Goal: Transaction & Acquisition: Purchase product/service

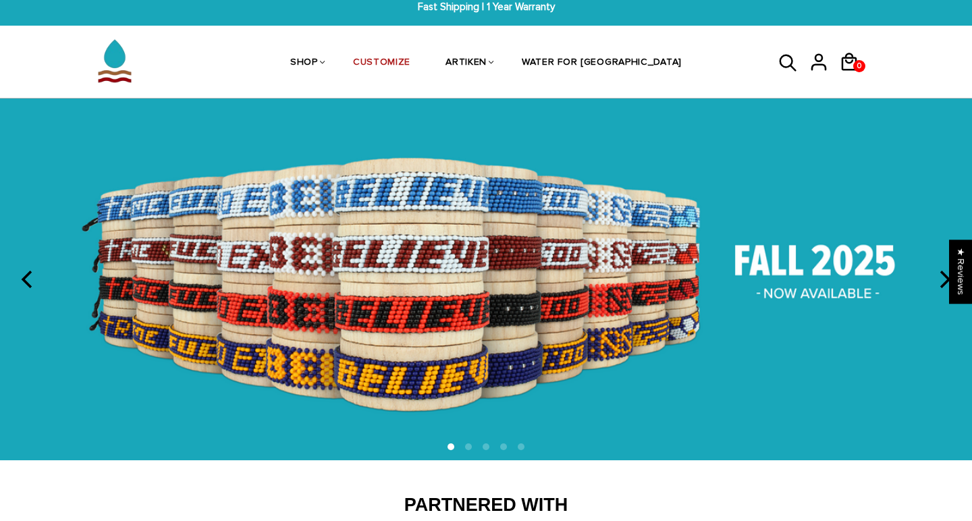
scroll to position [11, 0]
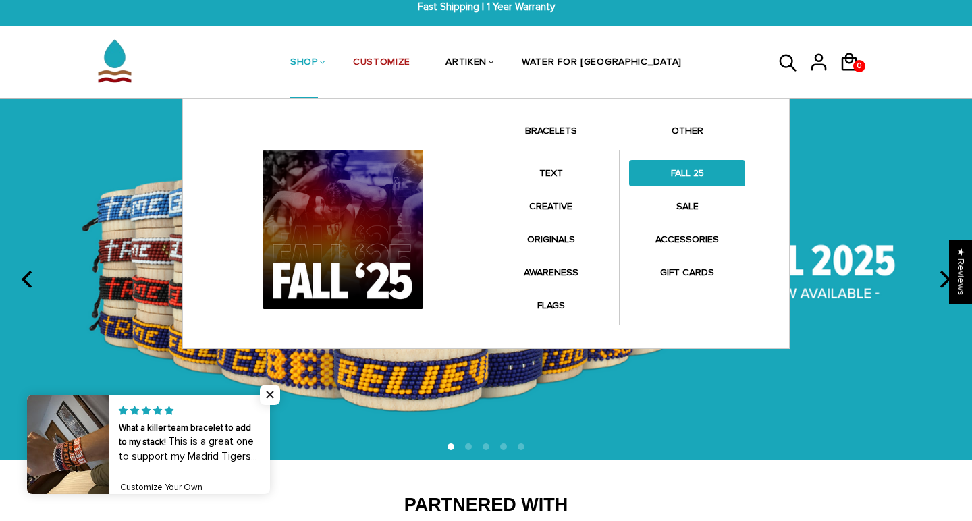
click at [689, 170] on link "FALL 25" at bounding box center [687, 173] width 116 height 26
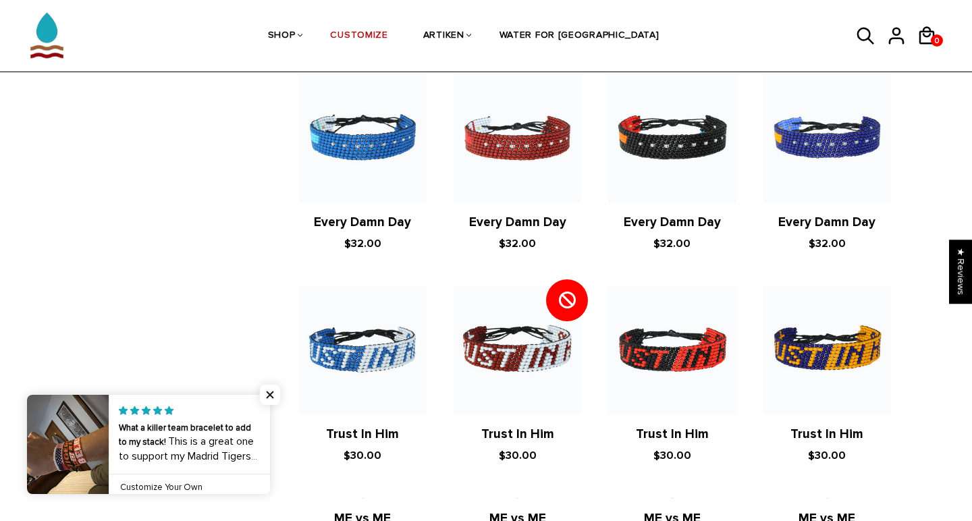
scroll to position [1363, 0]
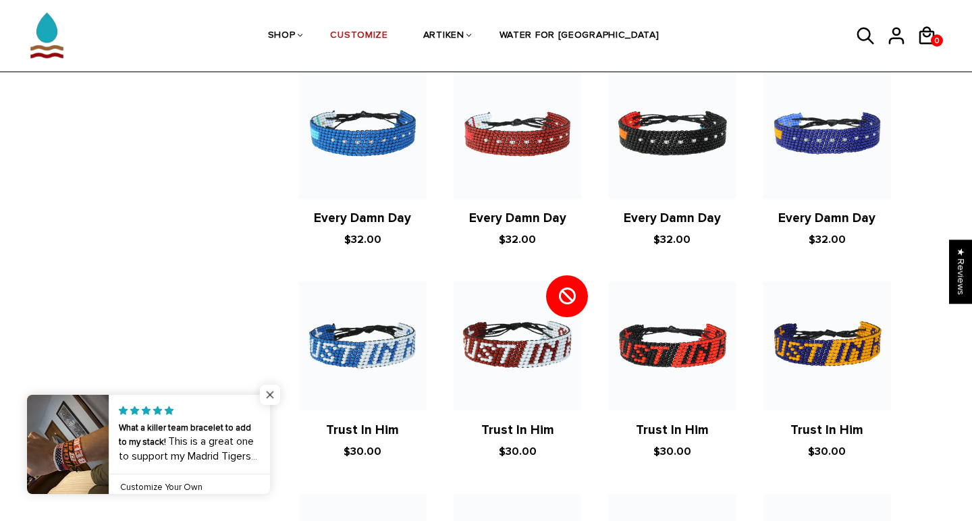
click at [271, 394] on span "Close popup widget" at bounding box center [270, 395] width 20 height 20
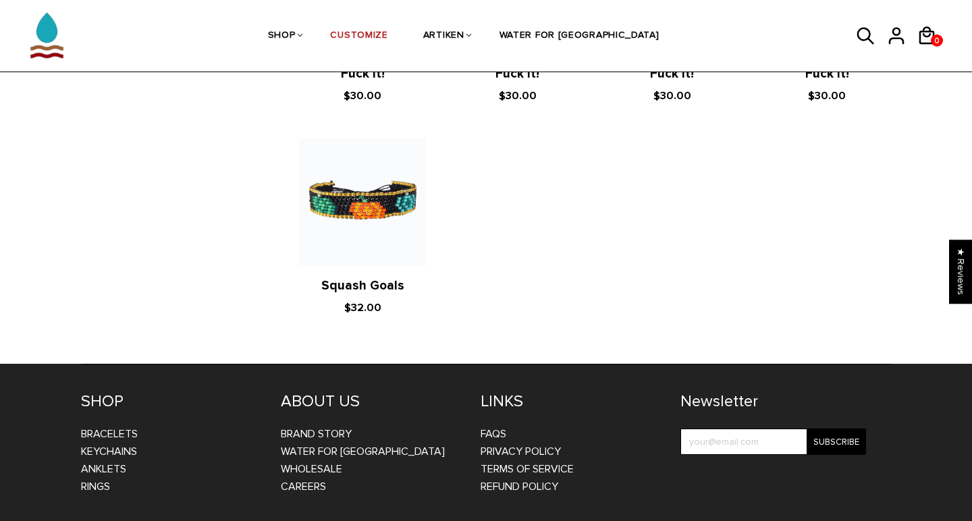
scroll to position [2588, 0]
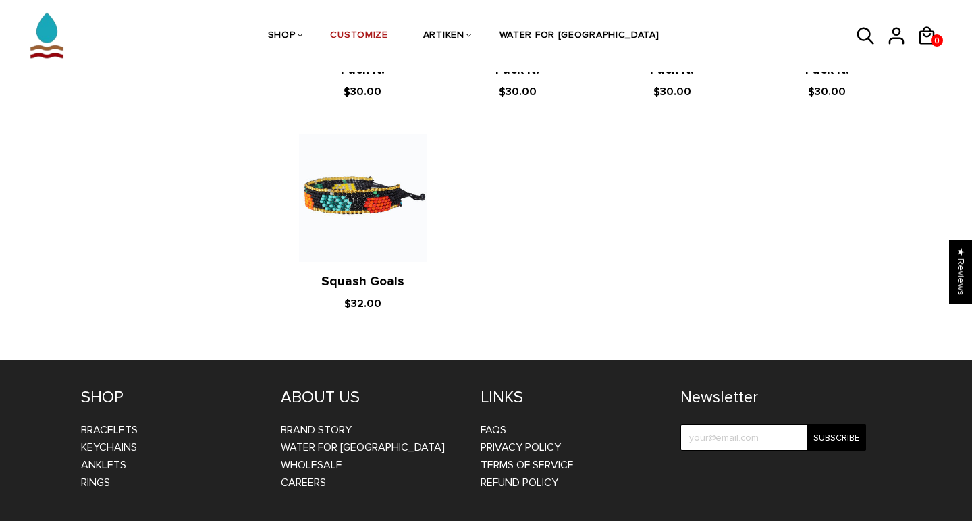
click at [409, 187] on img at bounding box center [363, 198] width 128 height 128
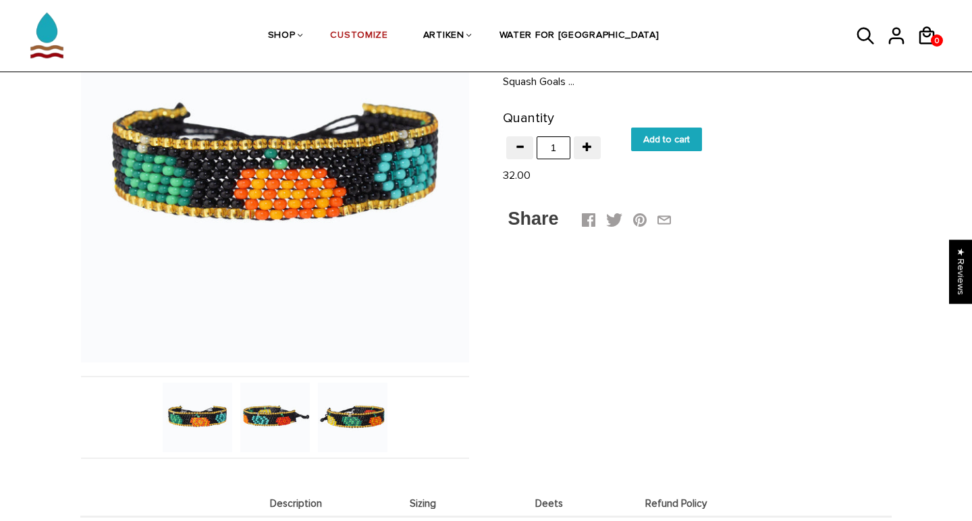
scroll to position [165, 0]
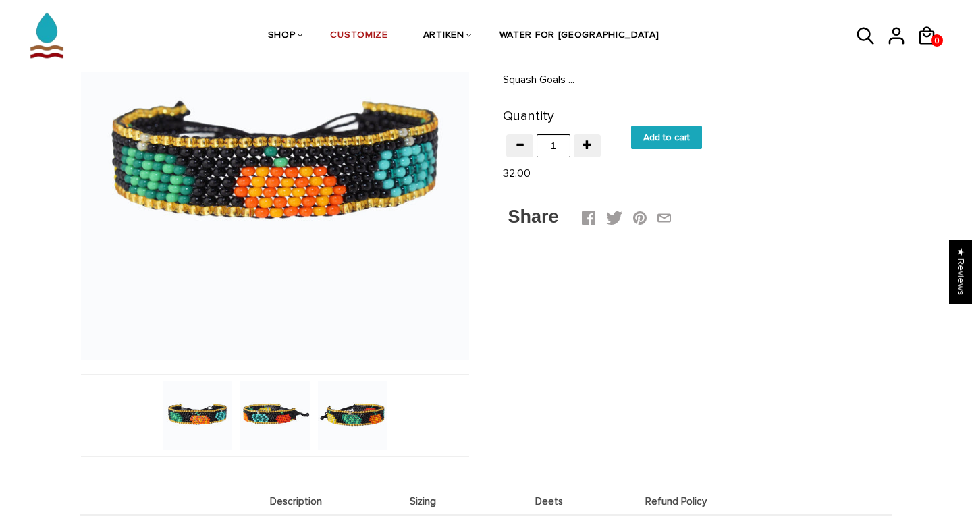
click at [267, 417] on img at bounding box center [275, 416] width 70 height 70
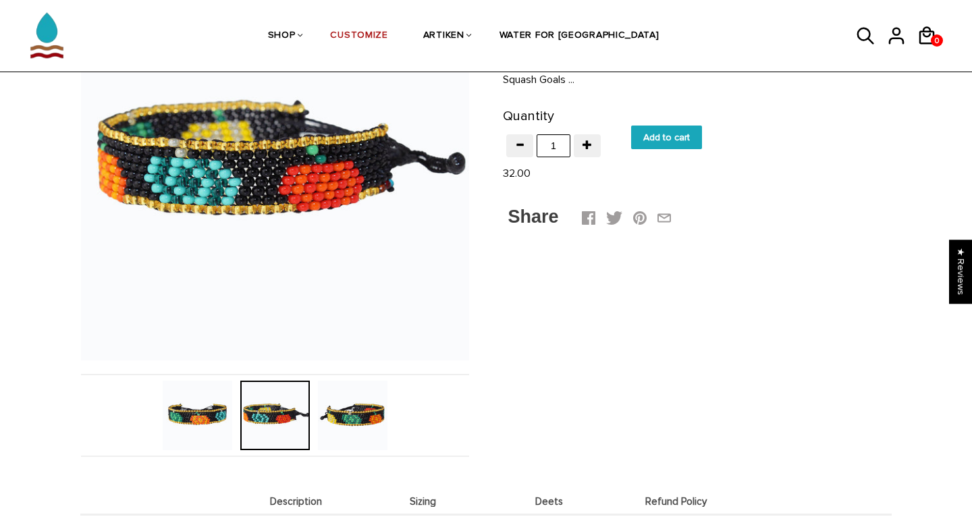
click at [365, 413] on img at bounding box center [353, 416] width 70 height 70
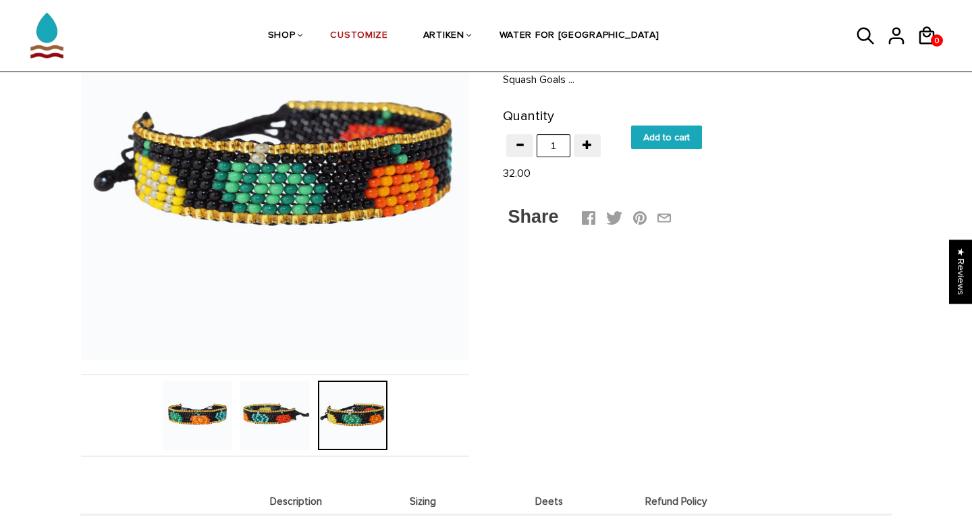
click at [210, 402] on img at bounding box center [198, 416] width 70 height 70
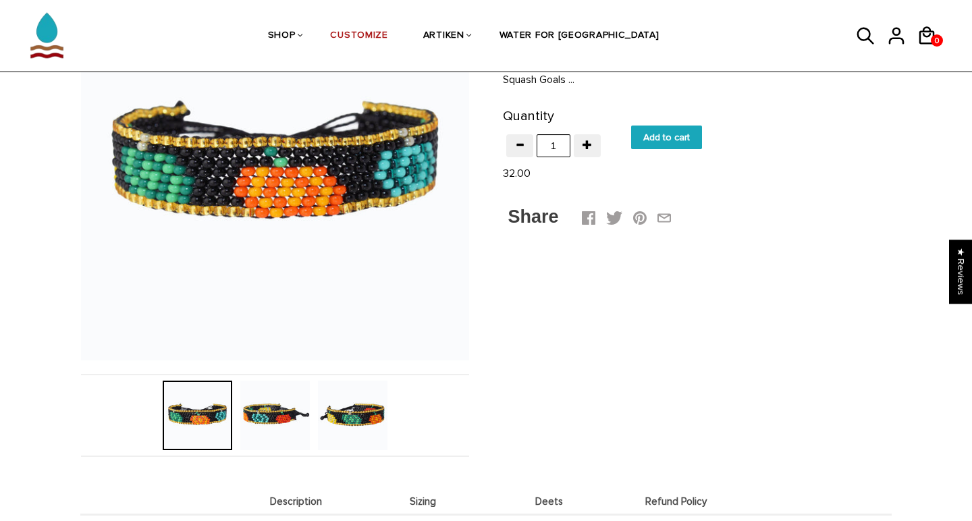
click at [271, 411] on img at bounding box center [275, 416] width 70 height 70
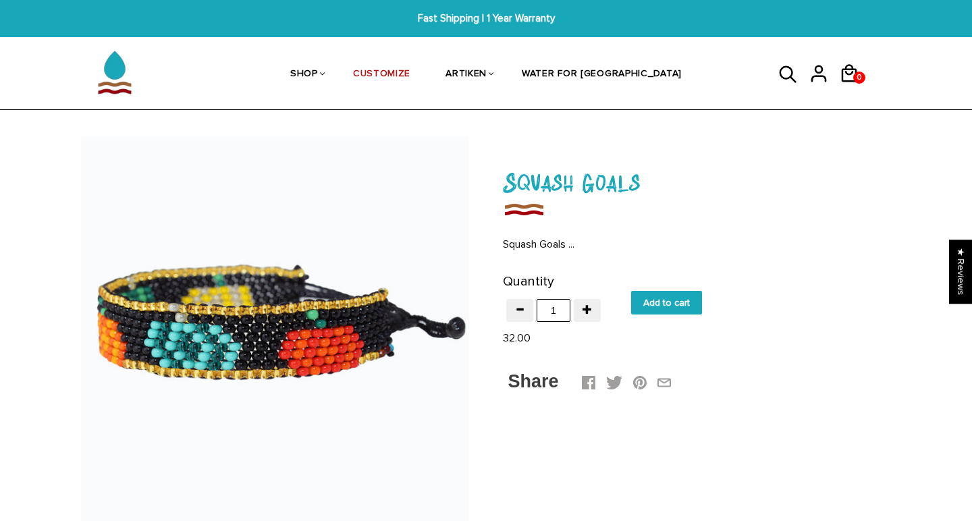
scroll to position [0, 0]
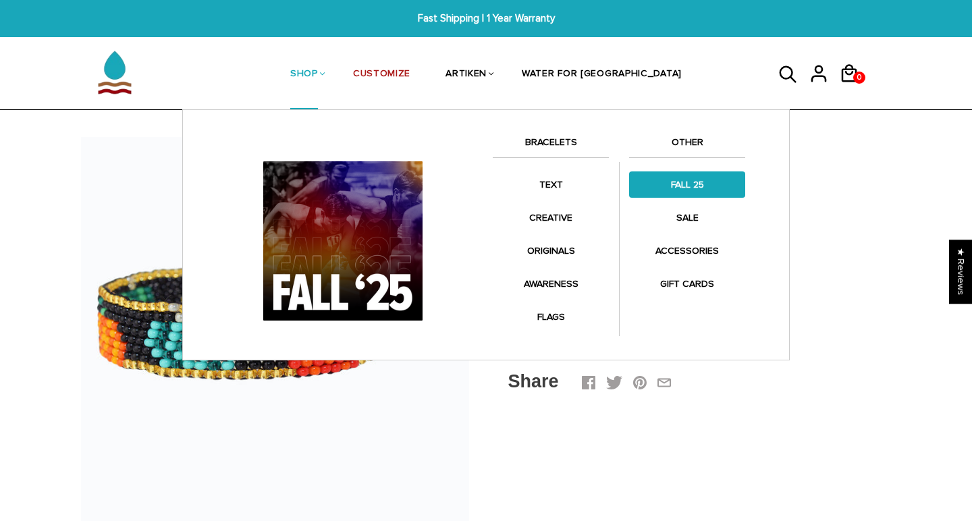
click at [690, 180] on link "FALL 25" at bounding box center [687, 185] width 116 height 26
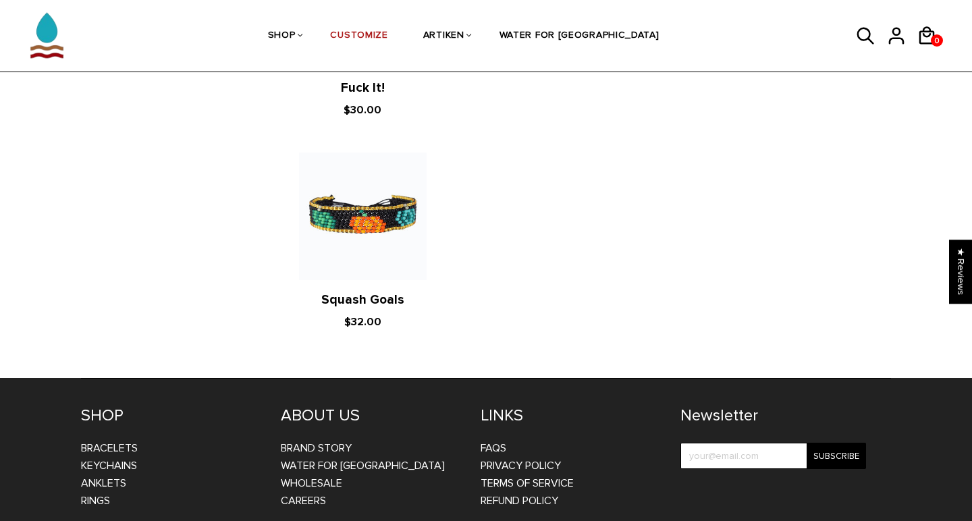
scroll to position [2571, 0]
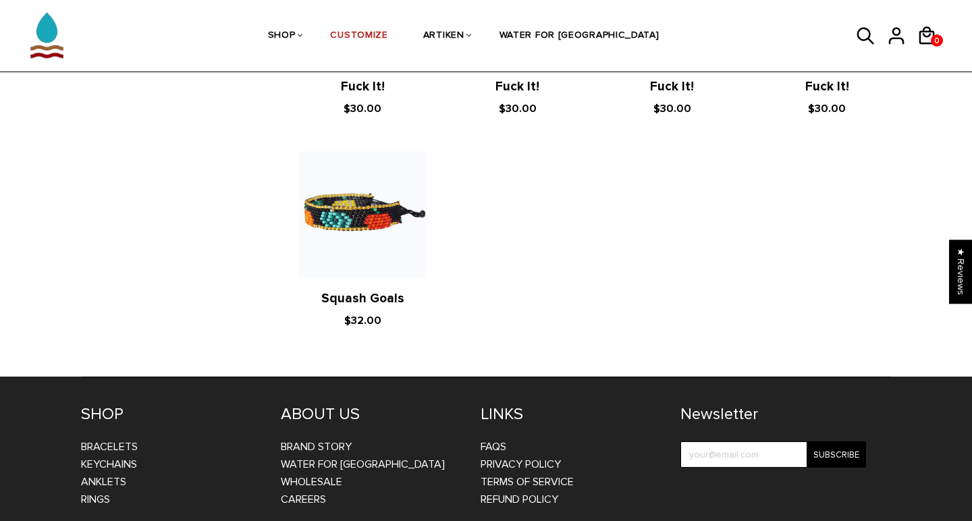
click at [348, 208] on img at bounding box center [363, 215] width 128 height 128
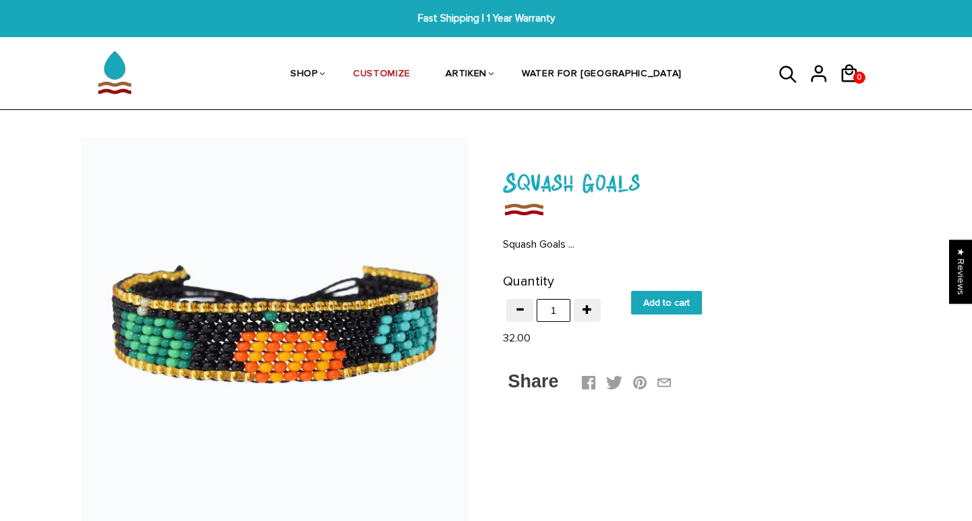
click at [659, 297] on input "Add to cart" at bounding box center [666, 303] width 71 height 24
type input "Add to cart"
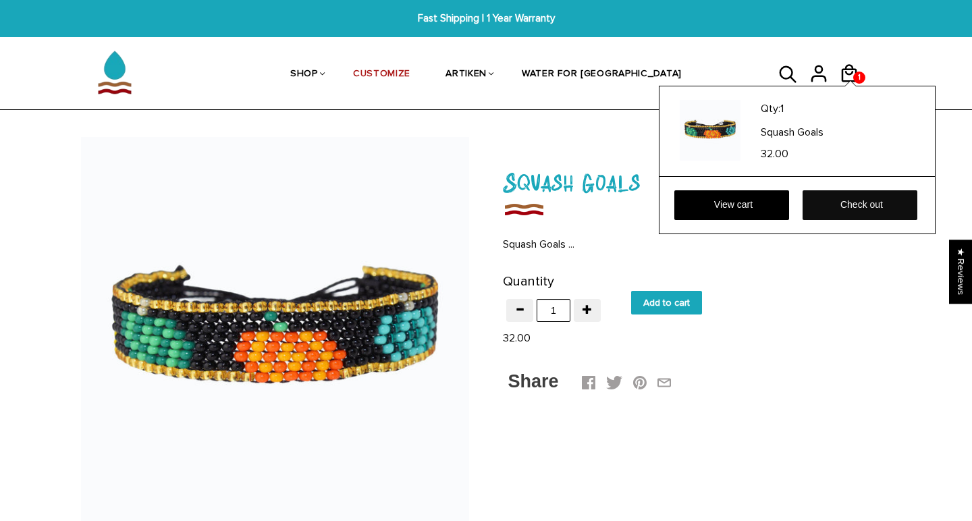
click at [854, 201] on link "Check out" at bounding box center [860, 205] width 115 height 30
